Goal: Information Seeking & Learning: Learn about a topic

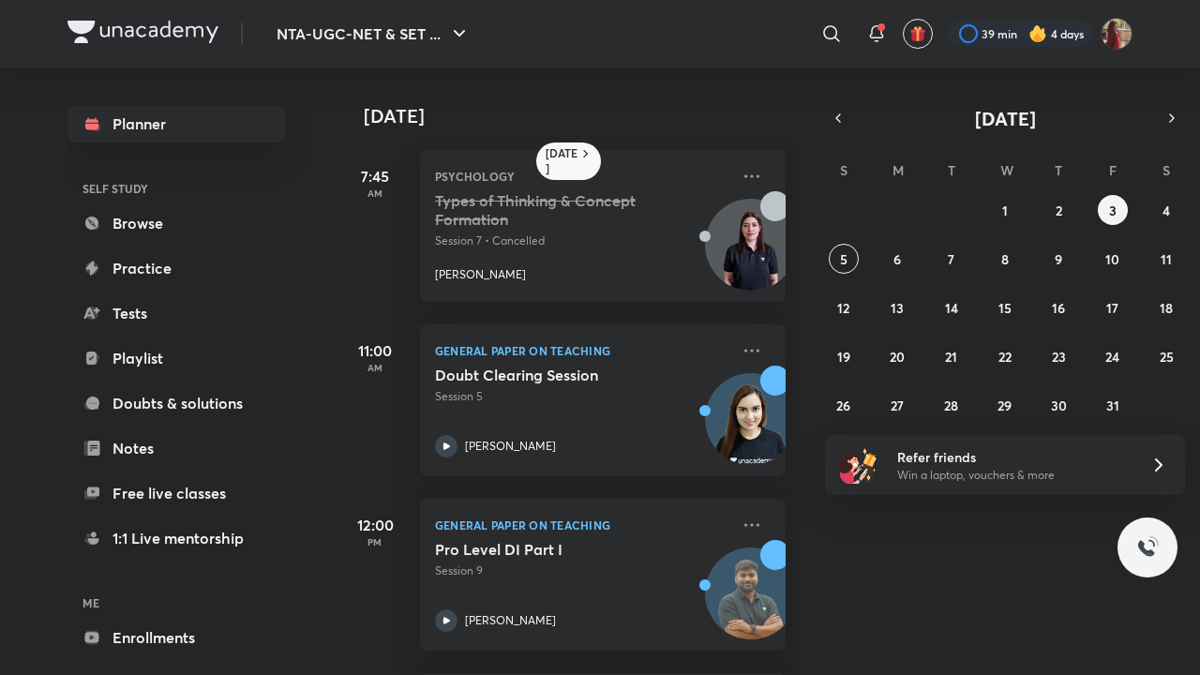
scroll to position [180, 0]
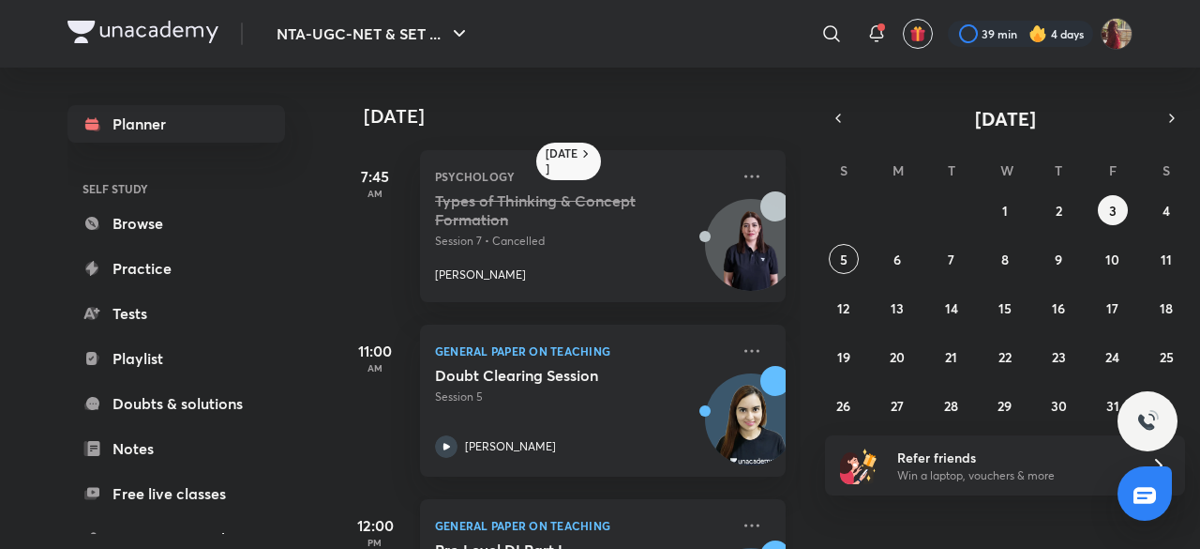
scroll to position [307, 0]
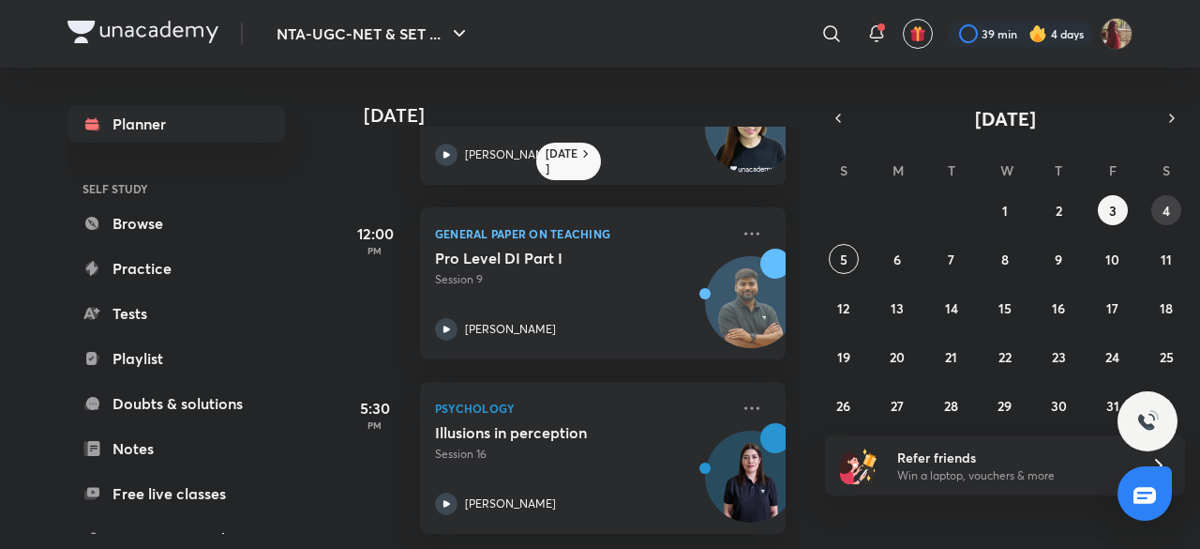
click at [1158, 206] on button "4" at bounding box center [1166, 210] width 30 height 30
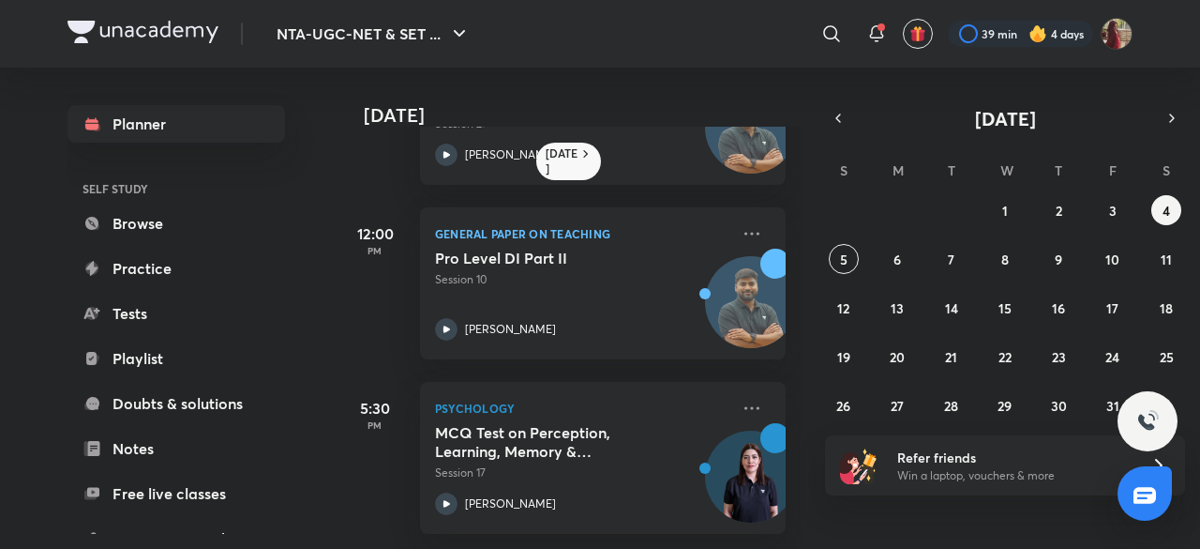
scroll to position [0, 0]
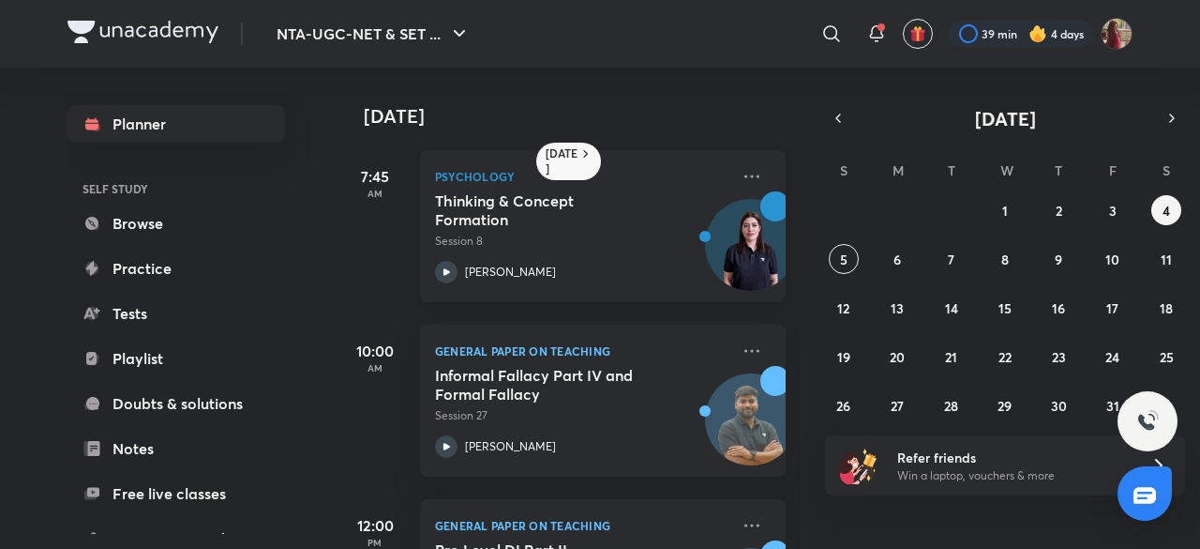
click at [447, 271] on icon at bounding box center [447, 271] width 7 height 7
click at [845, 254] on abbr "5" at bounding box center [844, 259] width 8 height 18
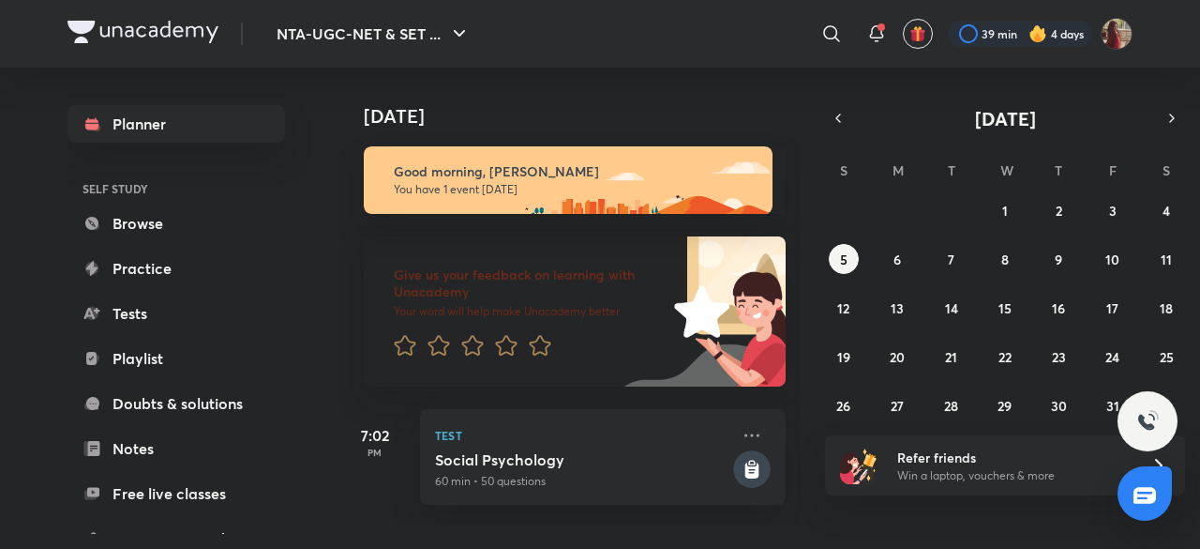
scroll to position [0, 19]
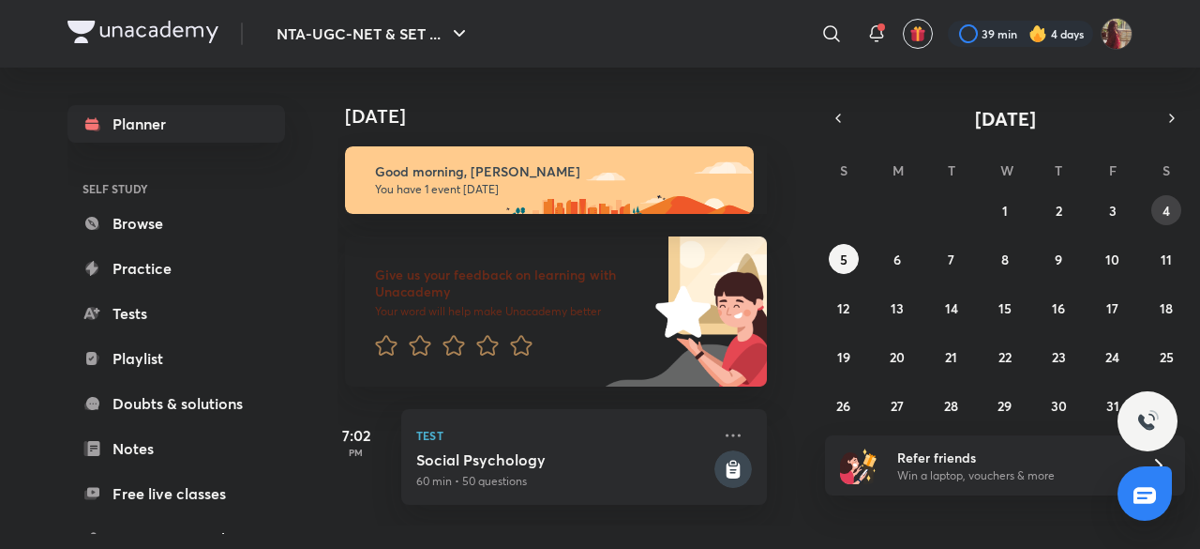
click at [1178, 214] on button "4" at bounding box center [1166, 210] width 30 height 30
